Goal: Task Accomplishment & Management: Use online tool/utility

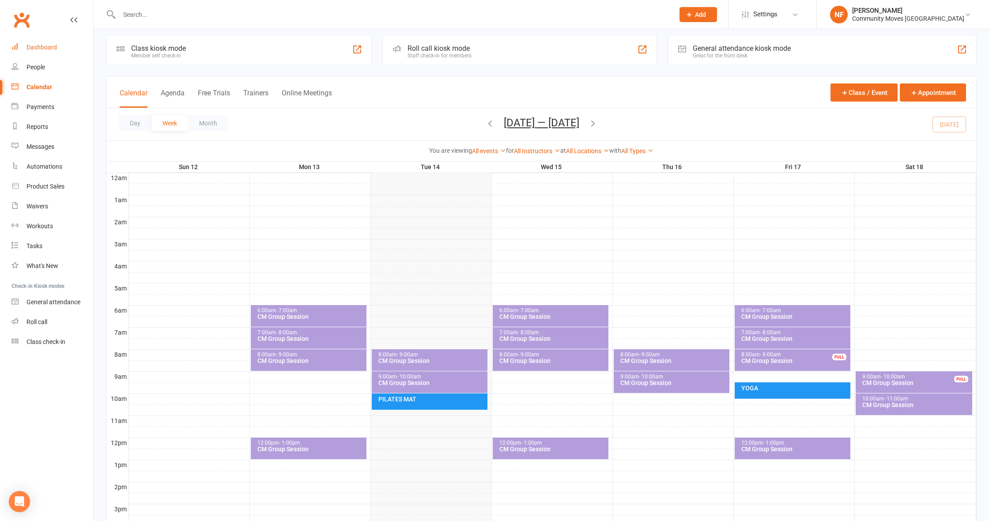
click at [31, 48] on div "Dashboard" at bounding box center [41, 47] width 30 height 7
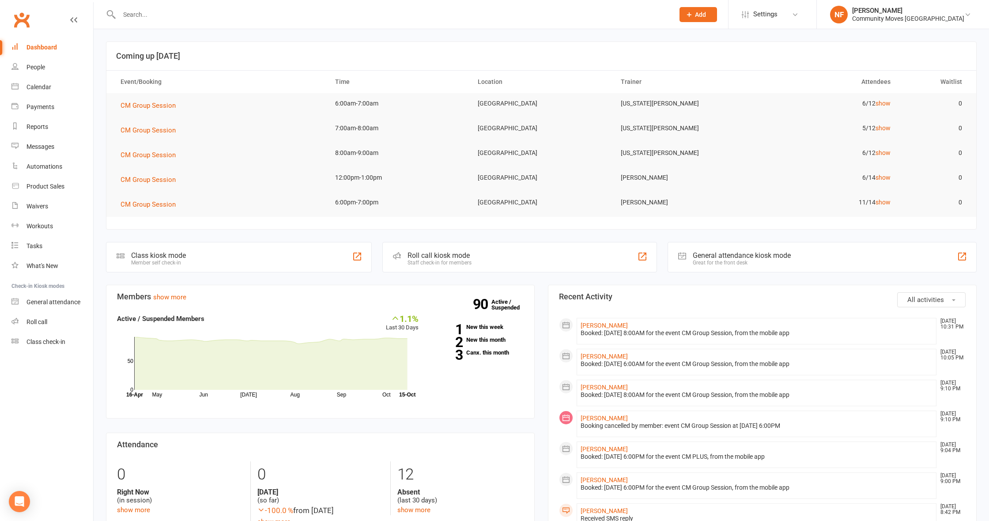
click at [359, 252] on div at bounding box center [357, 256] width 11 height 11
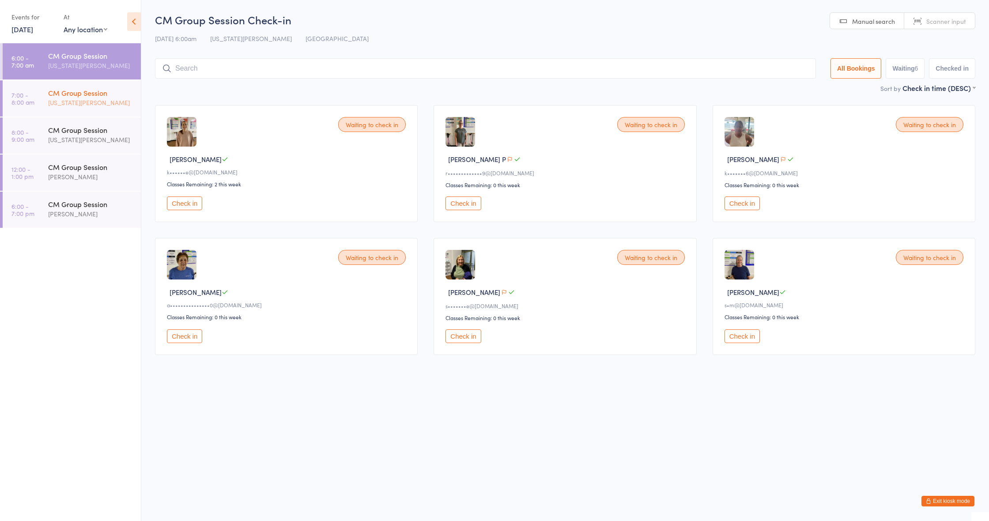
click at [83, 99] on div "[US_STATE][PERSON_NAME]" at bounding box center [90, 103] width 85 height 10
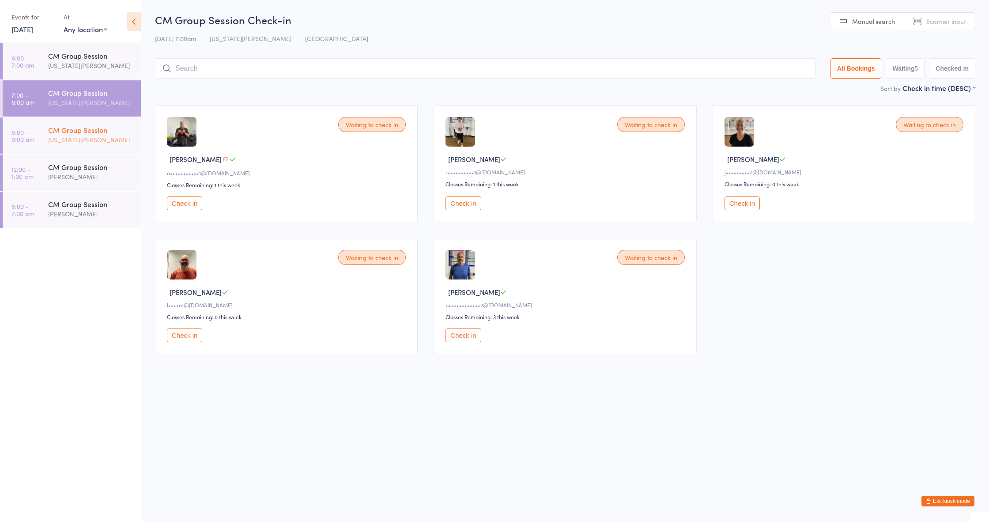
click at [66, 135] on div "[US_STATE][PERSON_NAME]" at bounding box center [90, 140] width 85 height 10
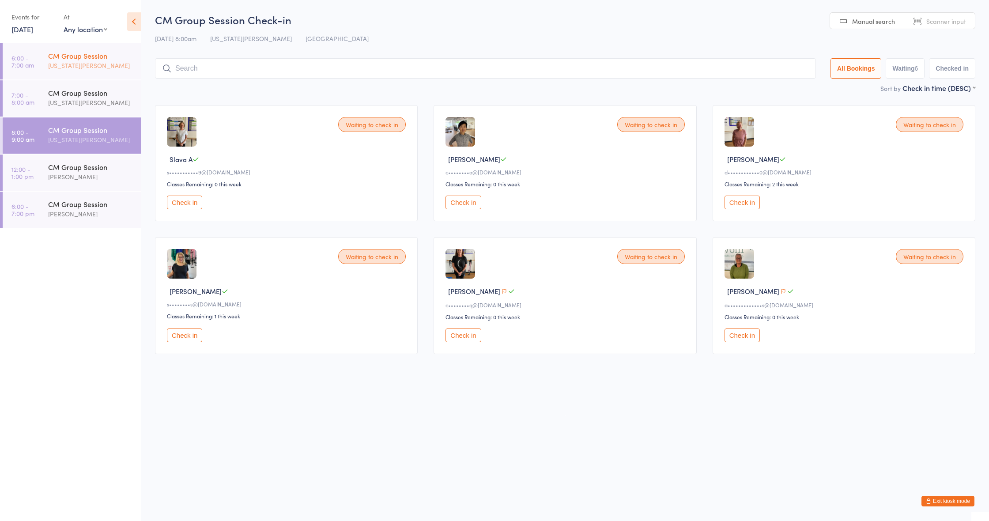
click at [71, 62] on div "[US_STATE][PERSON_NAME]" at bounding box center [90, 65] width 85 height 10
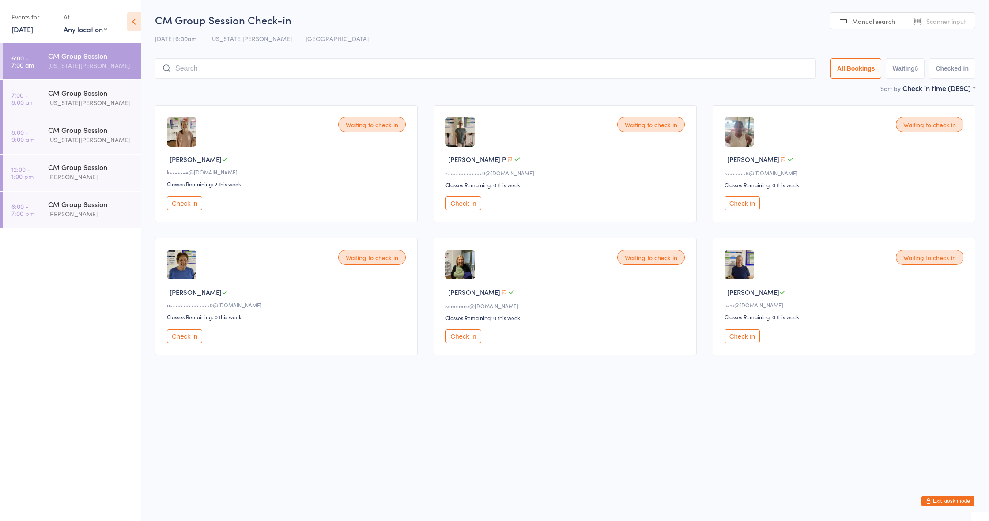
click at [183, 200] on button "Check in" at bounding box center [184, 203] width 35 height 14
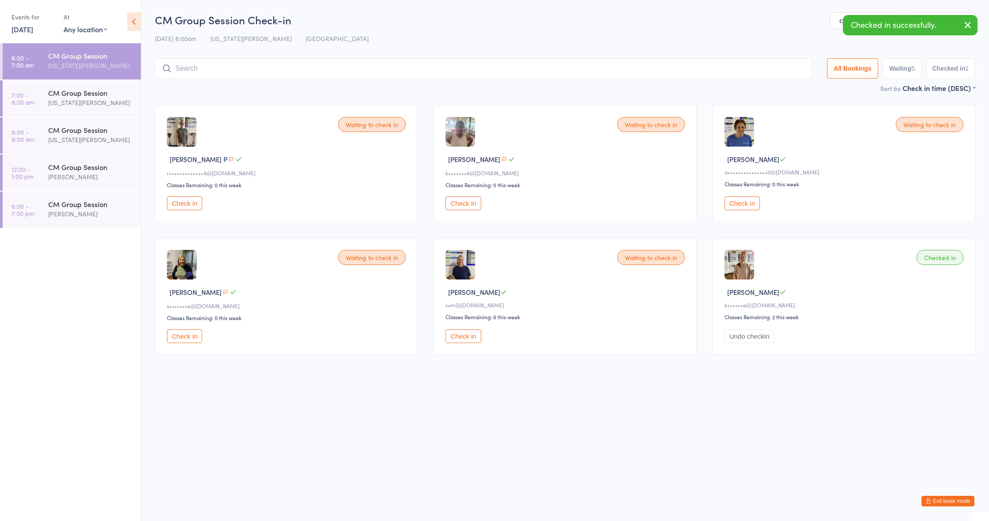
click at [186, 202] on button "Check in" at bounding box center [184, 203] width 35 height 14
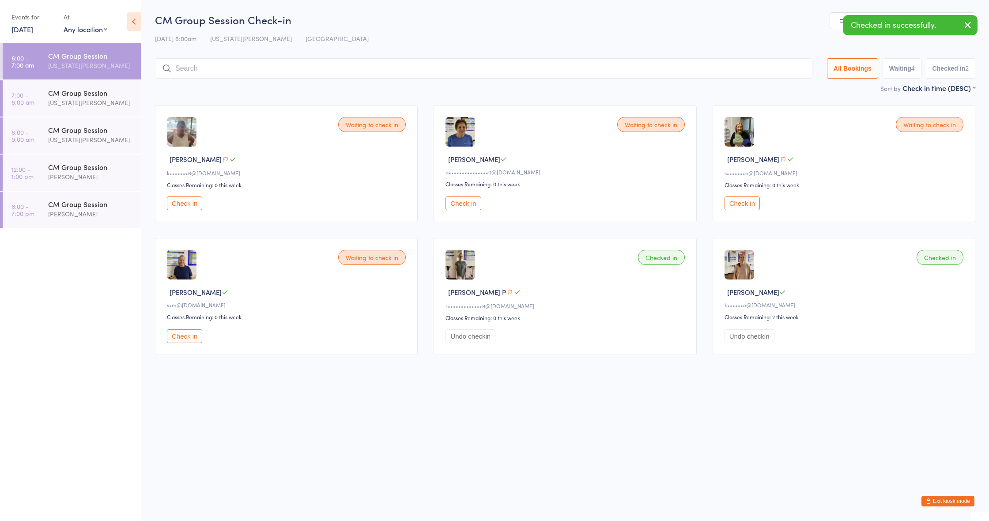
click at [741, 203] on button "Check in" at bounding box center [741, 203] width 35 height 14
click at [466, 202] on button "Check in" at bounding box center [462, 203] width 35 height 14
